Goal: Task Accomplishment & Management: Manage account settings

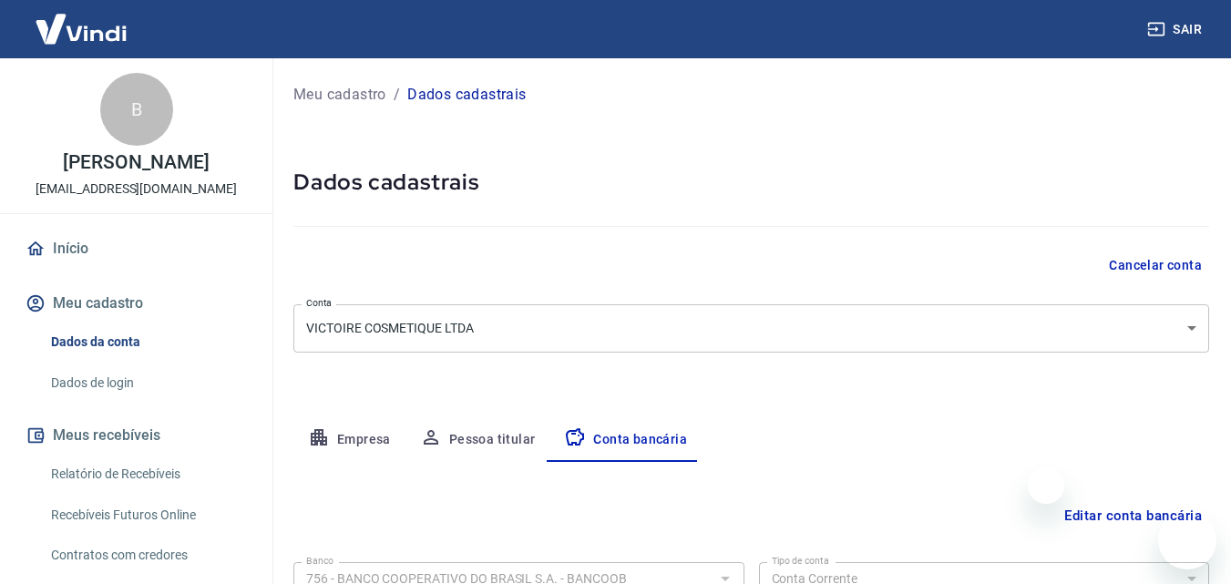
select select "1"
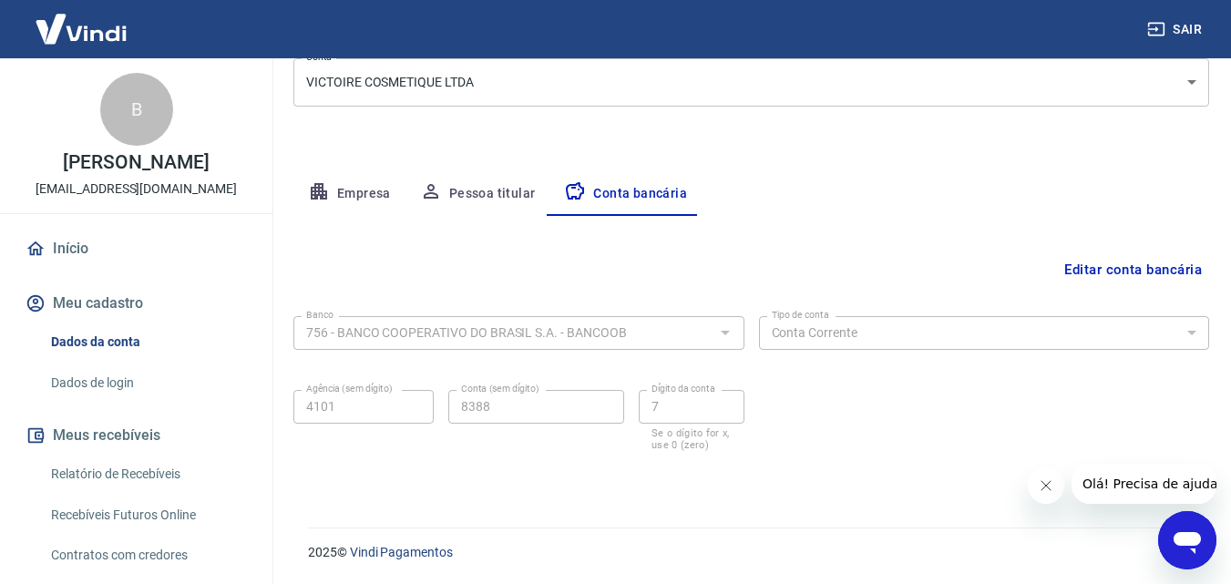
scroll to position [15, 0]
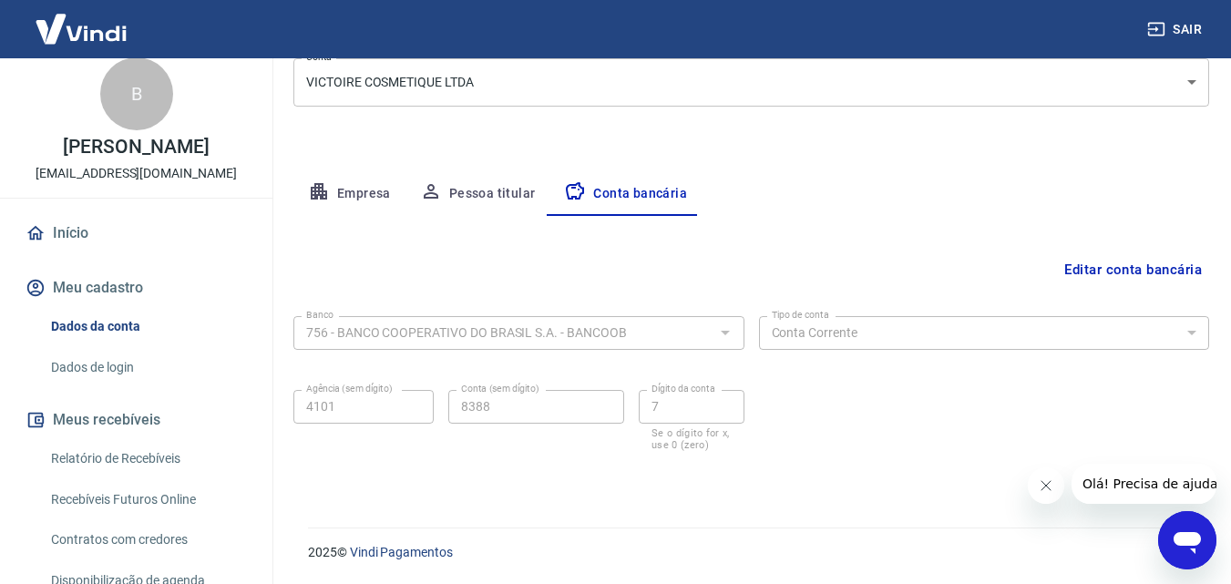
click at [74, 220] on link "Início" at bounding box center [136, 233] width 229 height 40
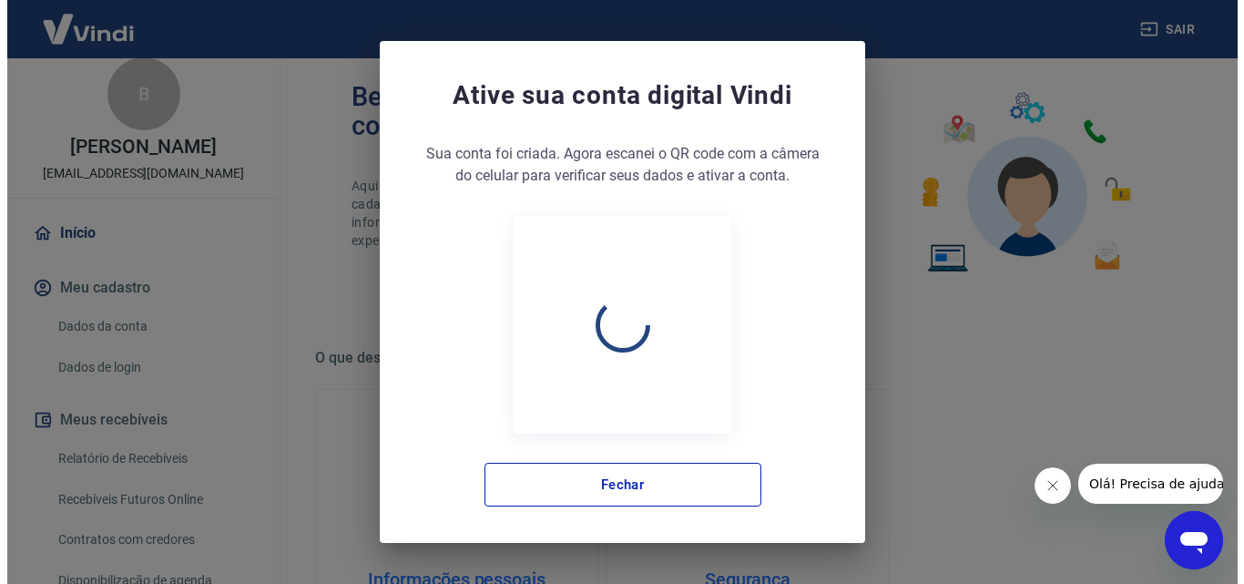
scroll to position [1099, 0]
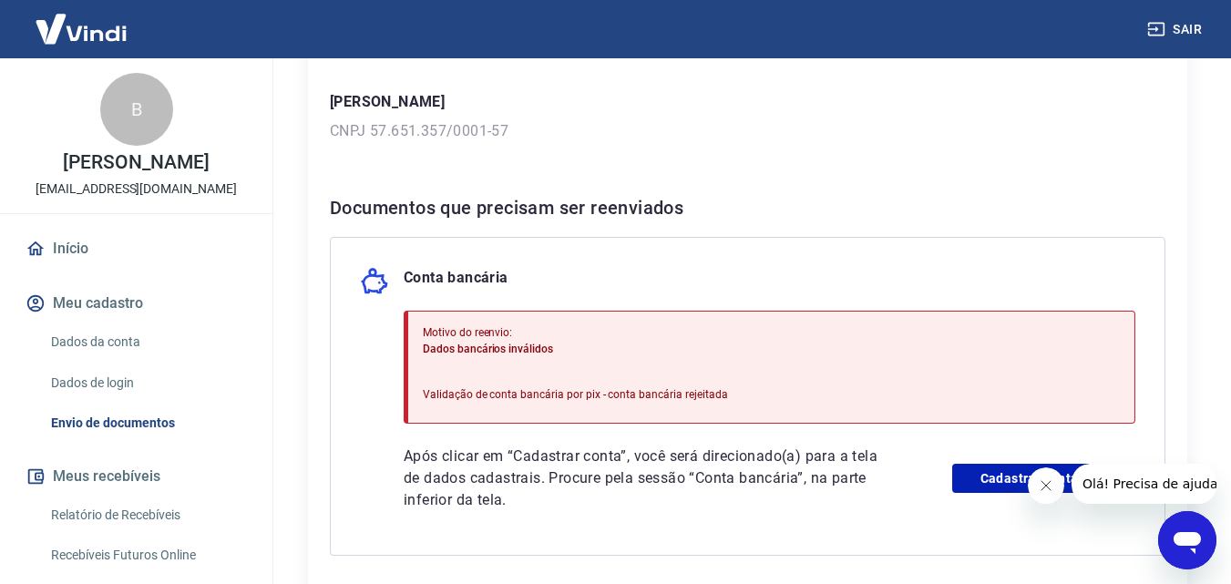
scroll to position [364, 0]
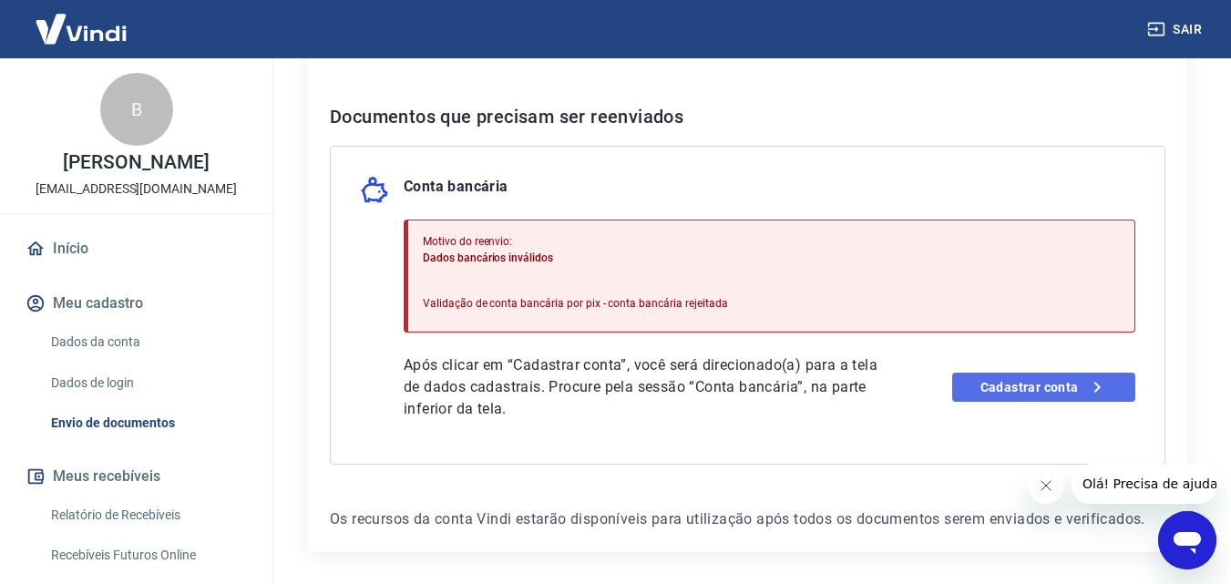
click at [1047, 389] on link "Cadastrar conta" at bounding box center [1043, 387] width 183 height 29
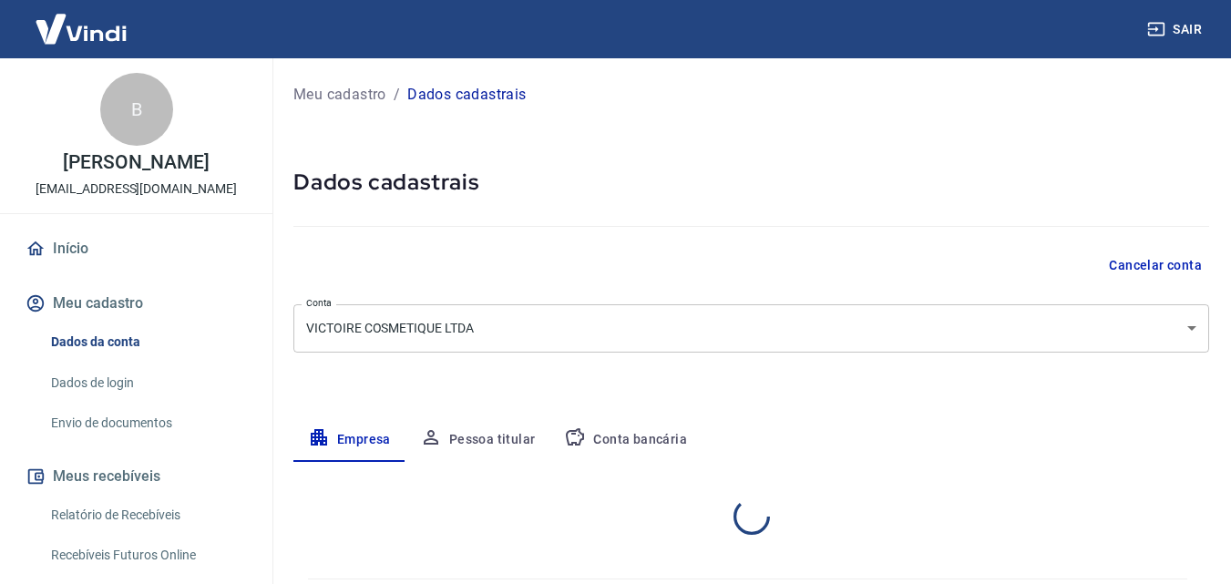
select select "MG"
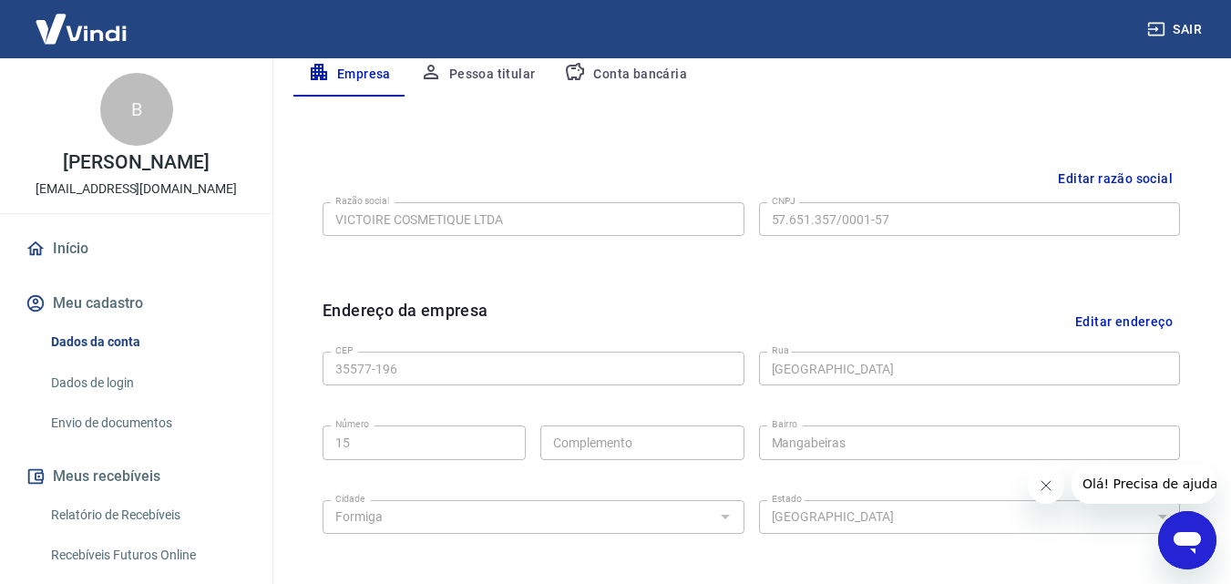
scroll to position [92, 0]
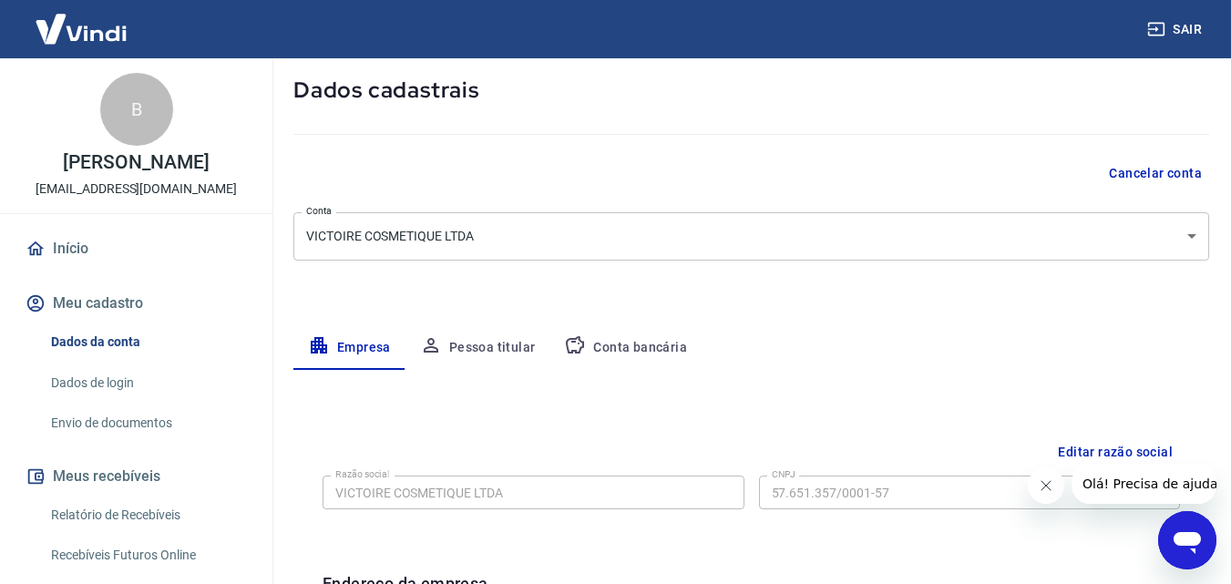
click at [644, 351] on button "Conta bancária" at bounding box center [625, 348] width 152 height 44
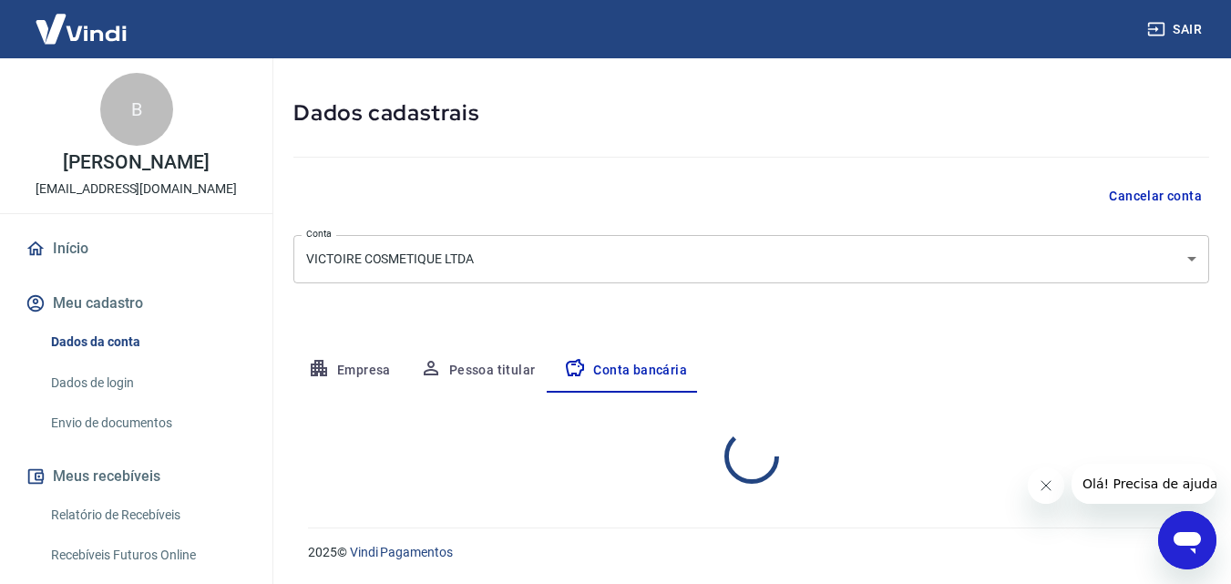
select select "1"
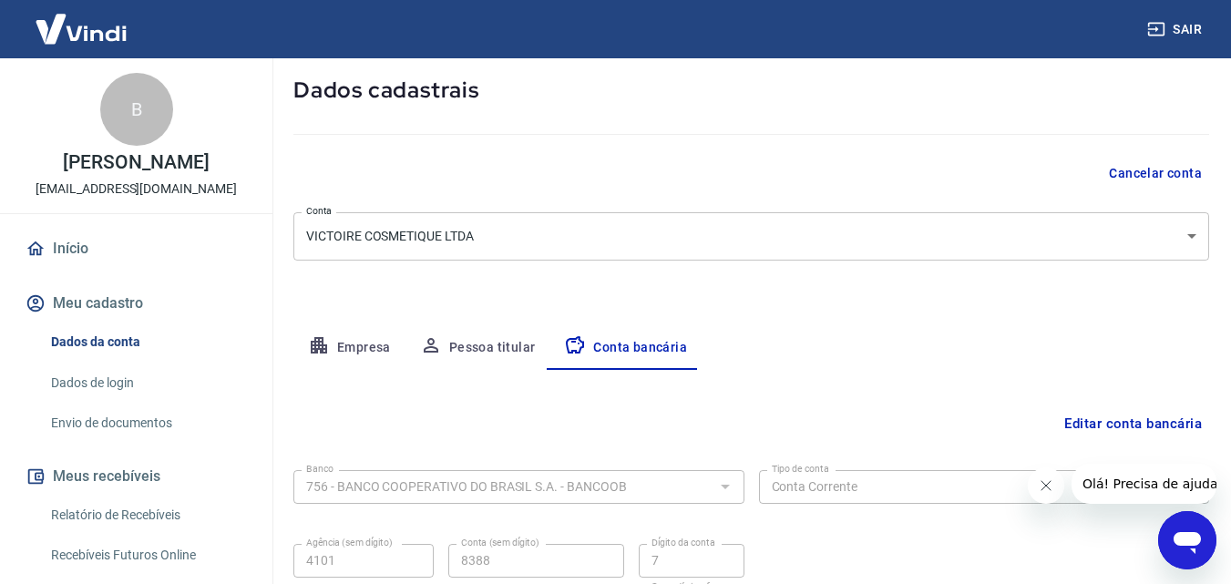
scroll to position [246, 0]
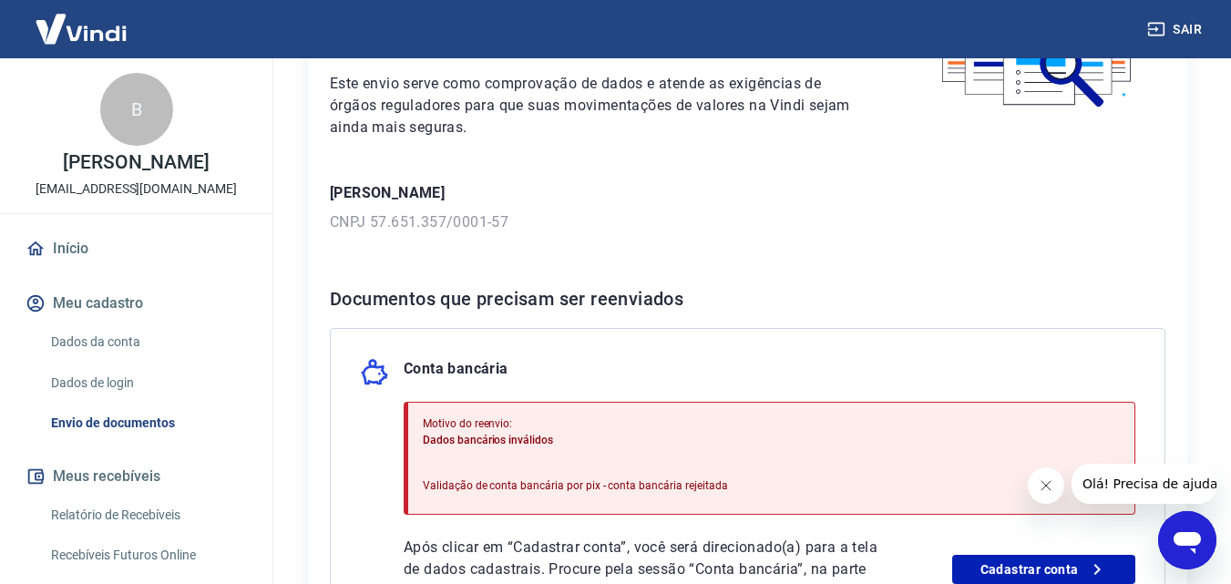
scroll to position [364, 0]
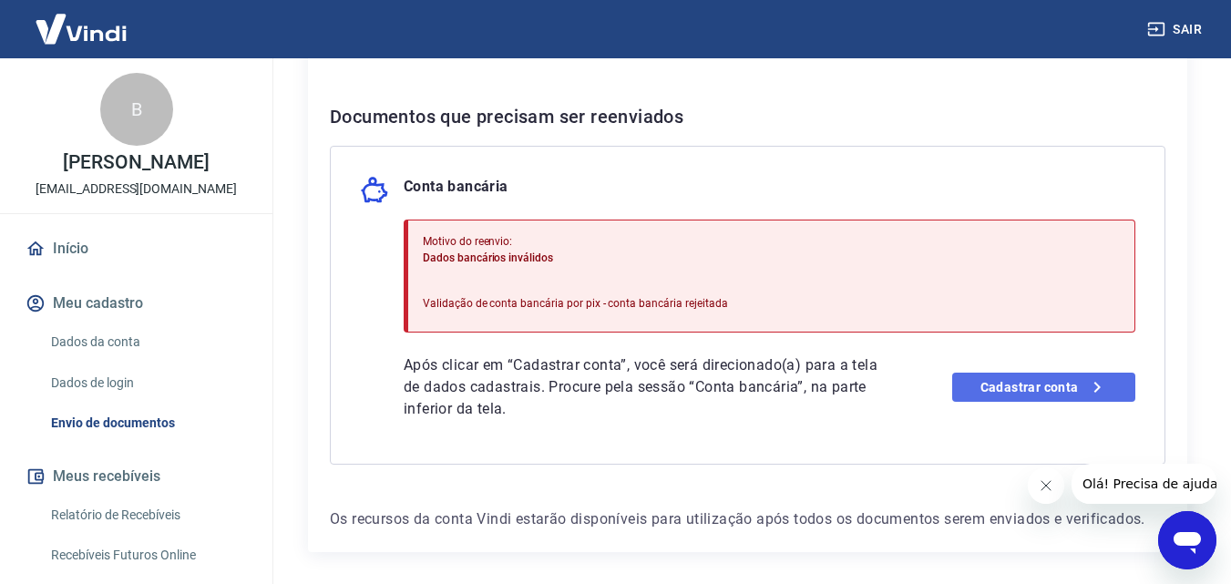
click at [995, 383] on link "Cadastrar conta" at bounding box center [1043, 387] width 183 height 29
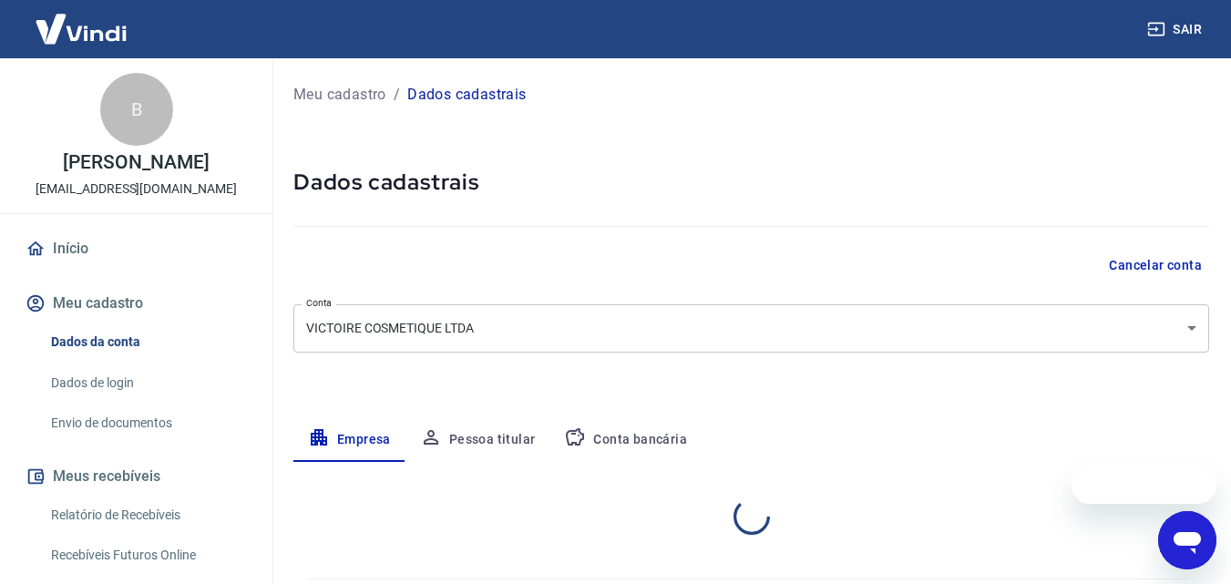
select select "MG"
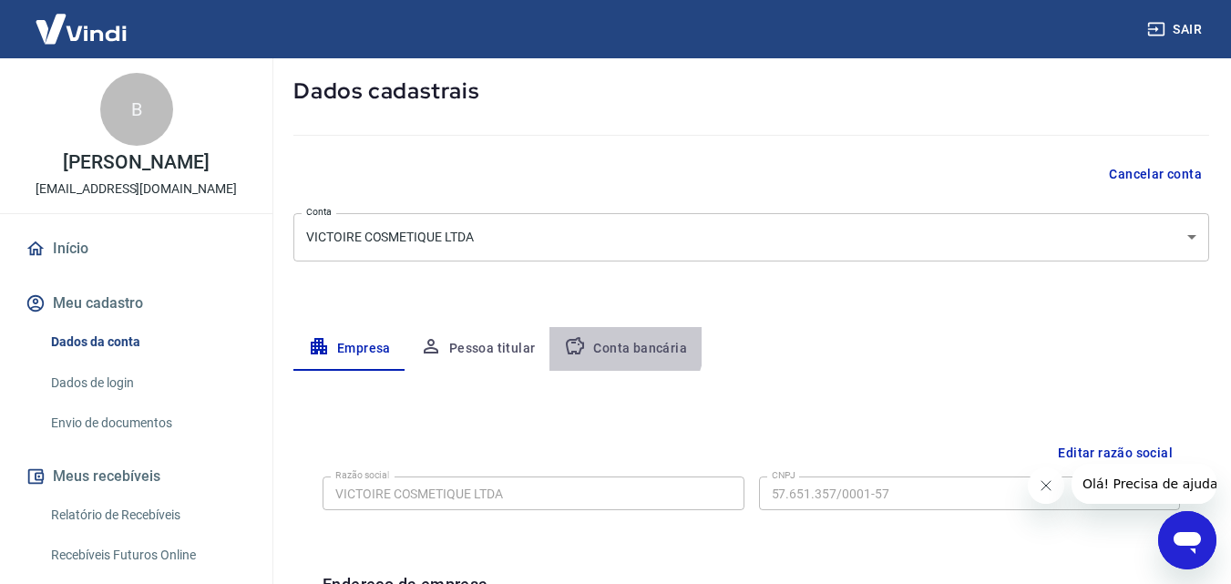
click at [620, 345] on button "Conta bancária" at bounding box center [625, 349] width 152 height 44
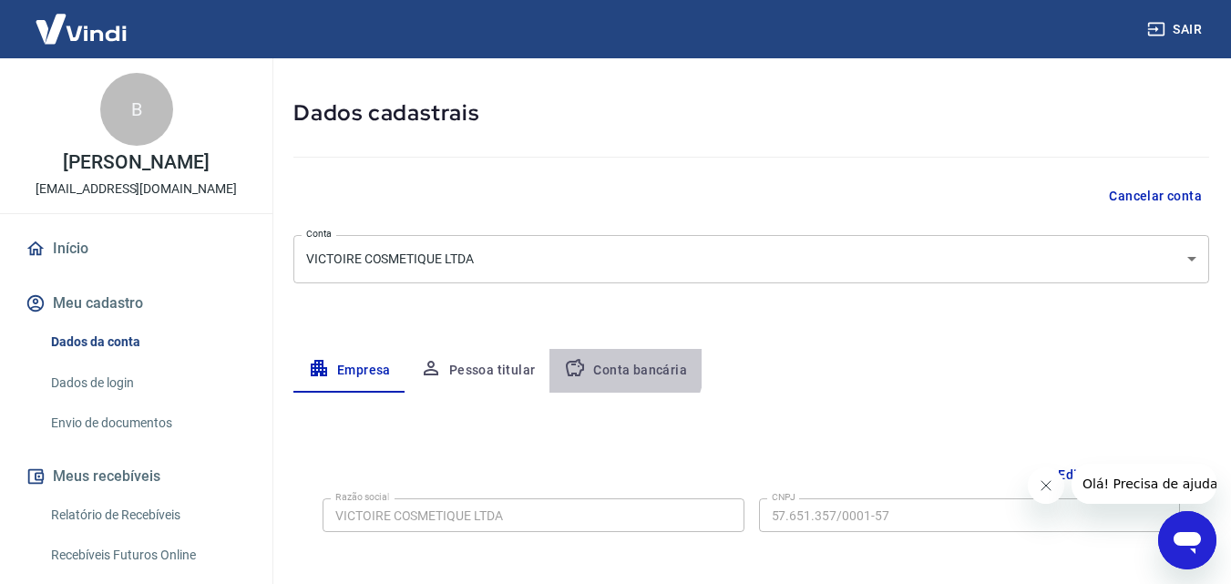
select select "1"
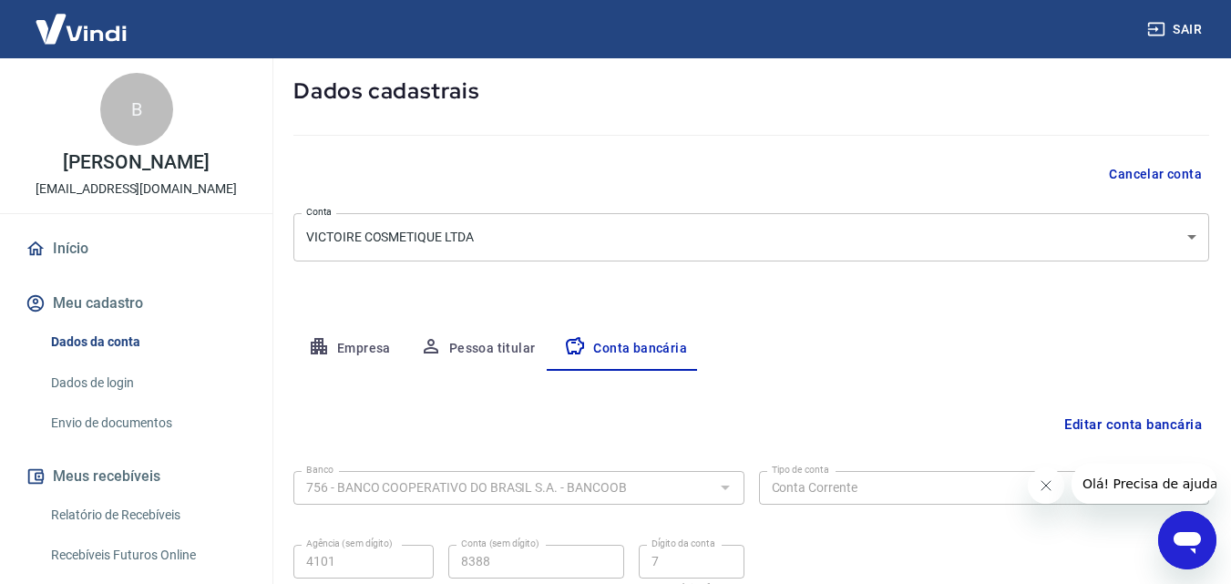
scroll to position [246, 0]
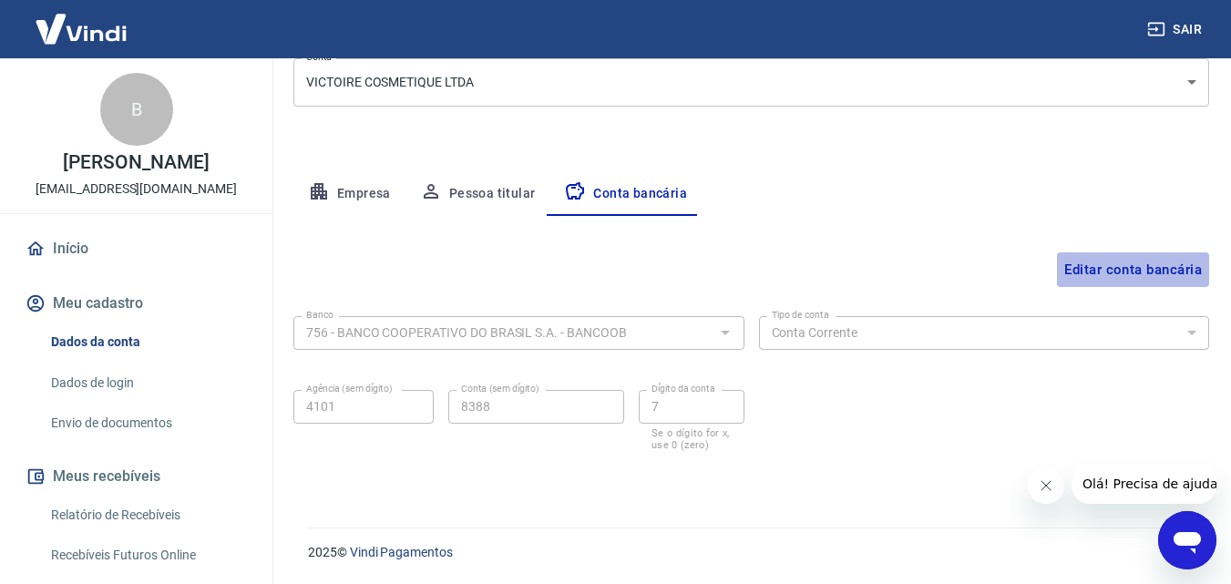
click at [1122, 266] on button "Editar conta bancária" at bounding box center [1133, 269] width 152 height 35
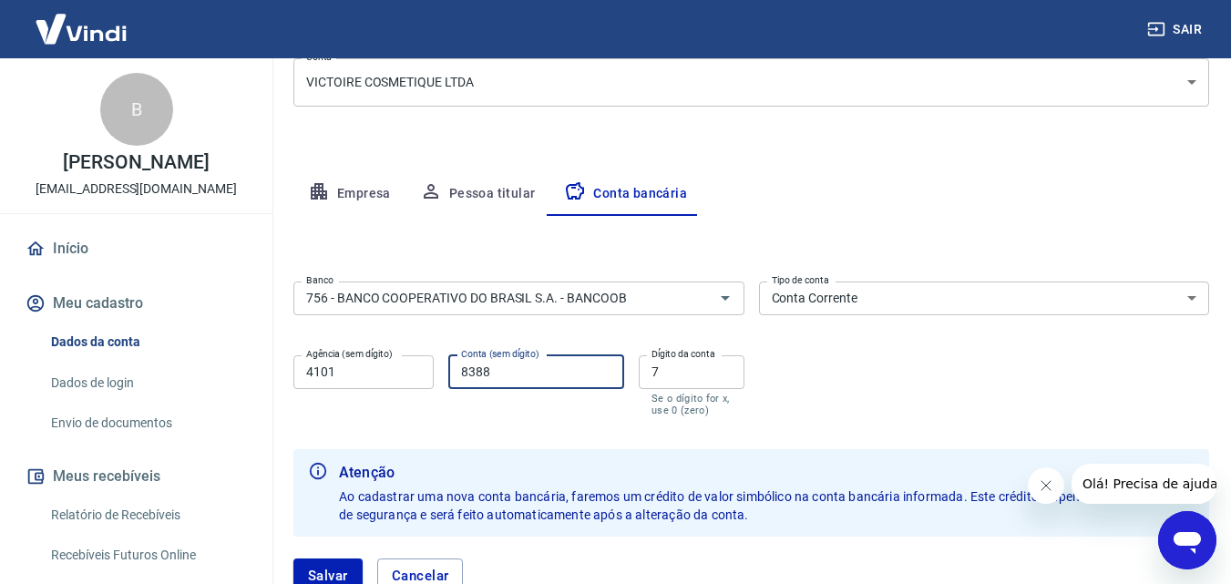
click at [501, 368] on input "8388" at bounding box center [536, 372] width 176 height 34
type input "8"
type input "27702"
click at [704, 378] on input "7" at bounding box center [692, 372] width 106 height 34
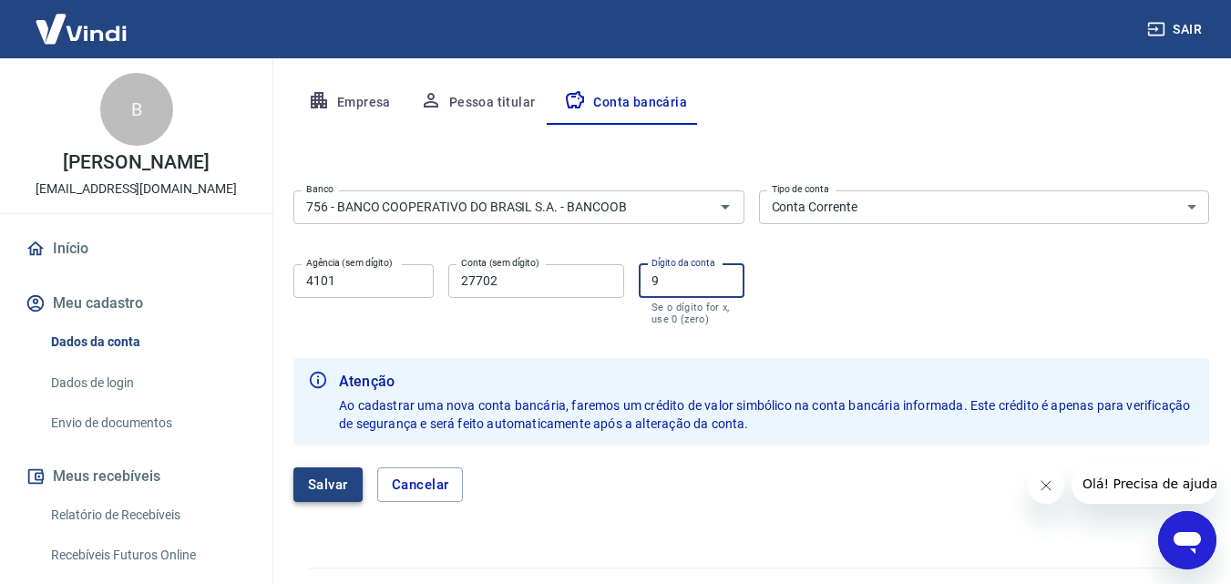
type input "9"
click at [325, 489] on button "Salvar" at bounding box center [327, 484] width 69 height 35
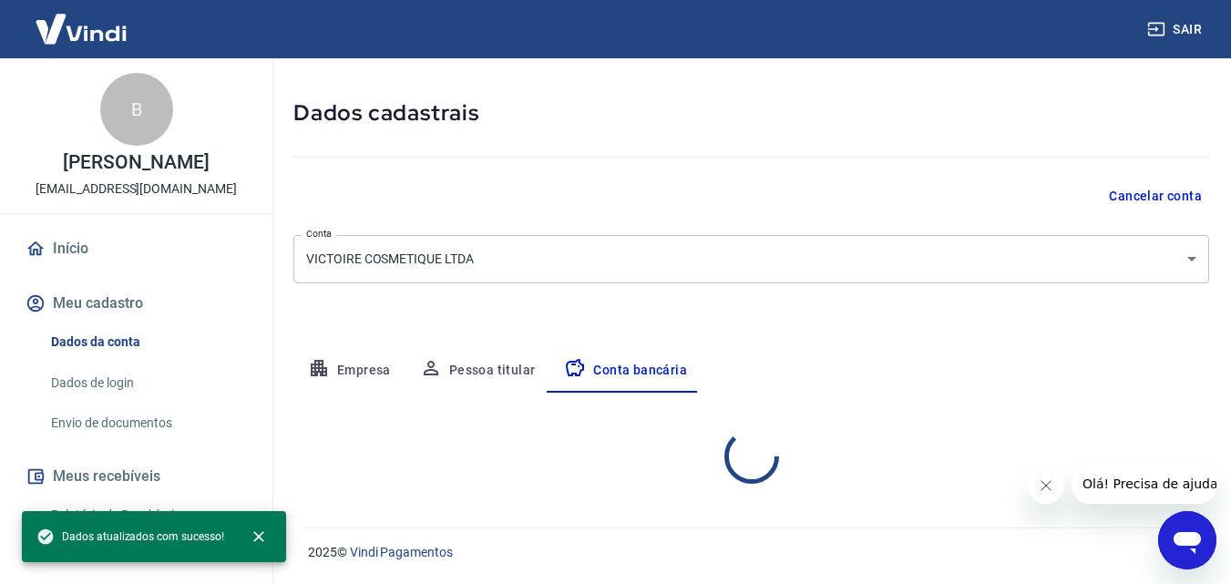
select select "1"
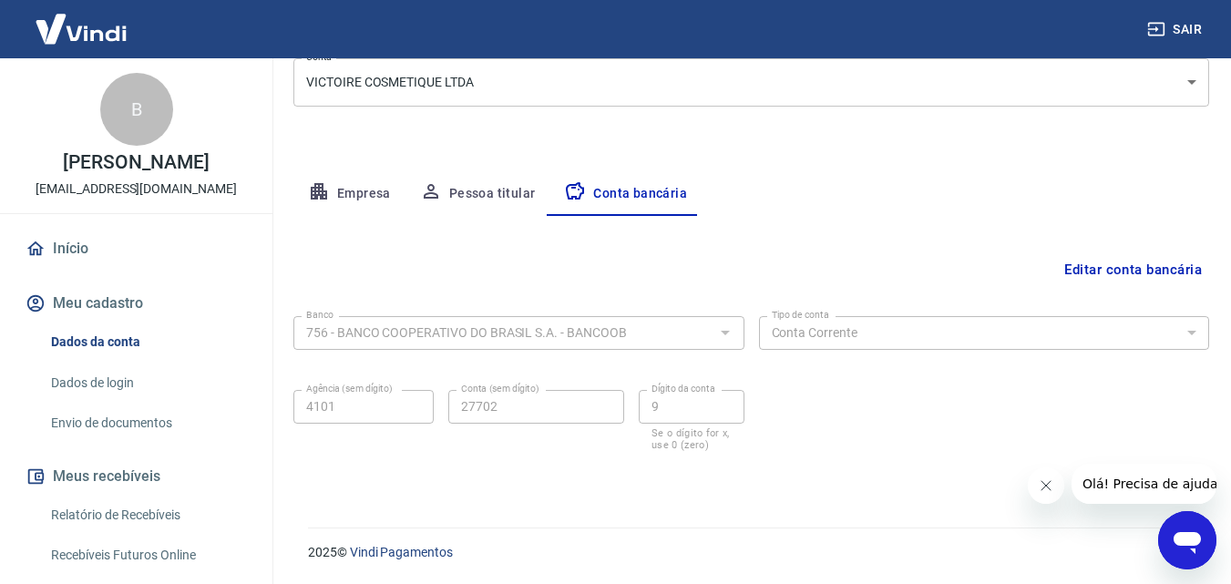
scroll to position [180, 0]
